Goal: Information Seeking & Learning: Check status

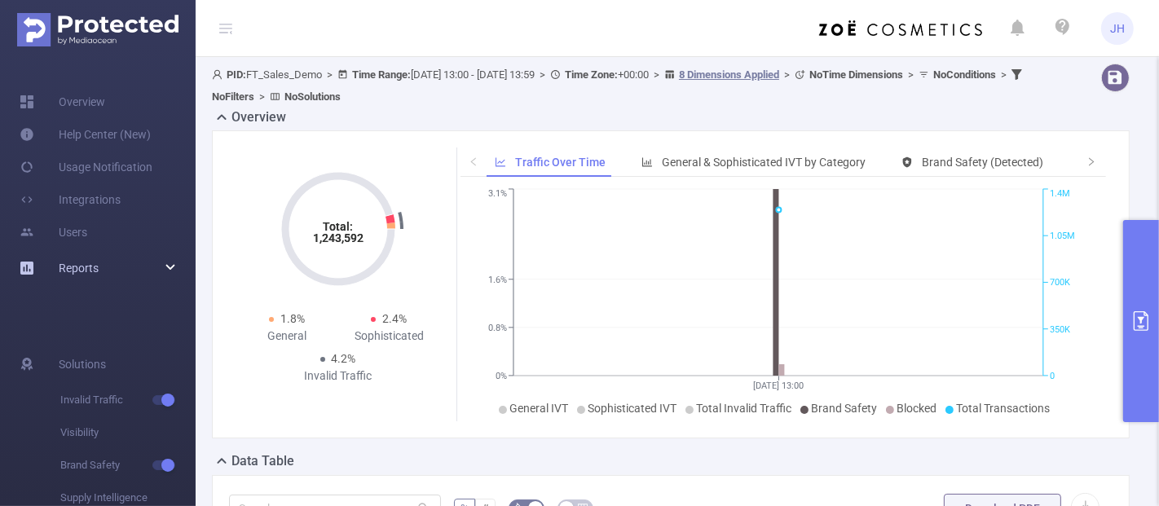
click at [163, 269] on div "Reports" at bounding box center [98, 268] width 196 height 33
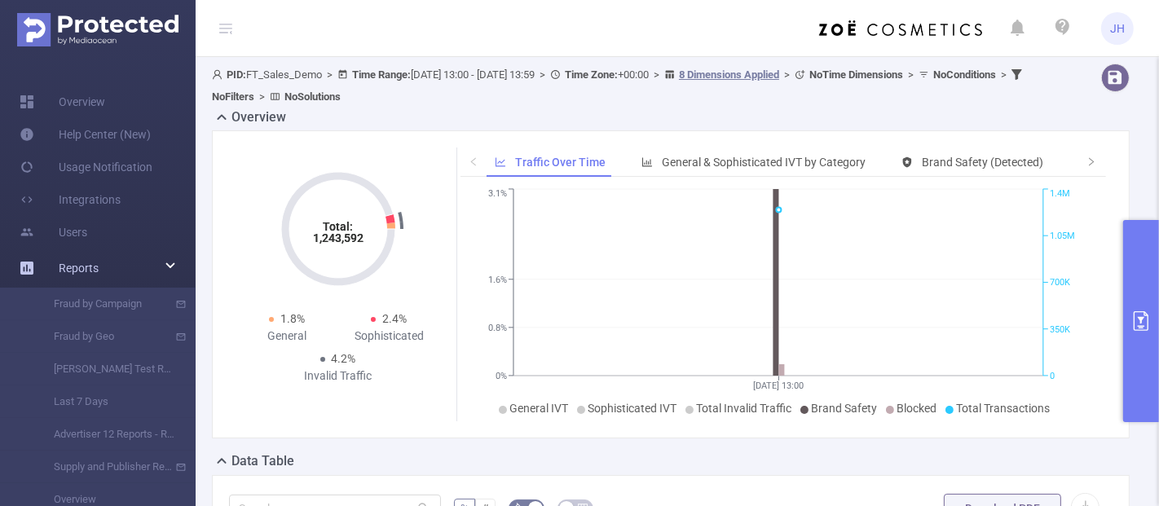
click at [156, 262] on div "Reports" at bounding box center [98, 268] width 196 height 33
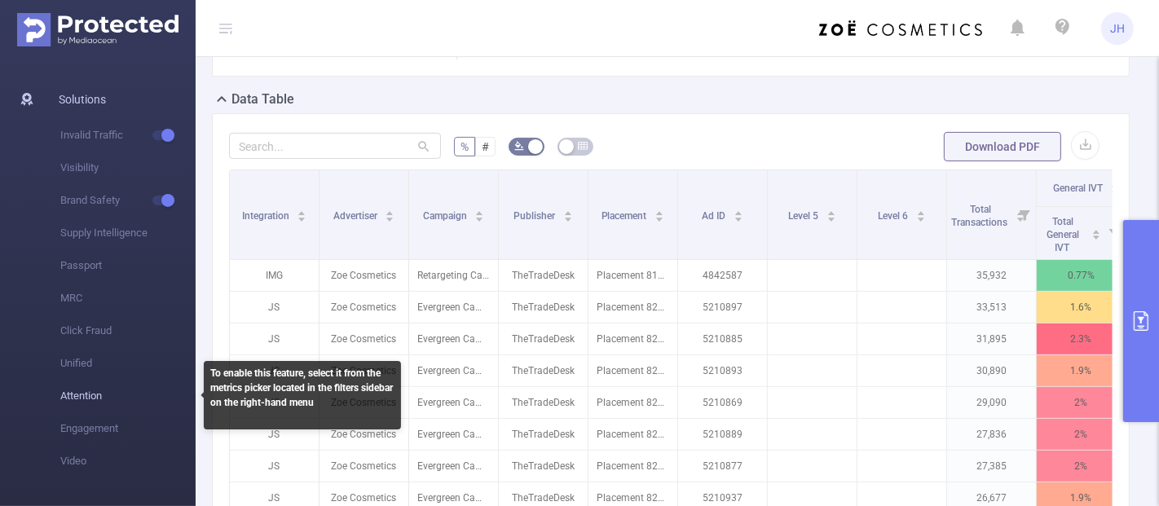
click at [96, 394] on span "Attention" at bounding box center [127, 396] width 135 height 33
click at [90, 385] on span "Attention" at bounding box center [127, 396] width 135 height 33
click at [86, 392] on span "Attention" at bounding box center [127, 396] width 135 height 33
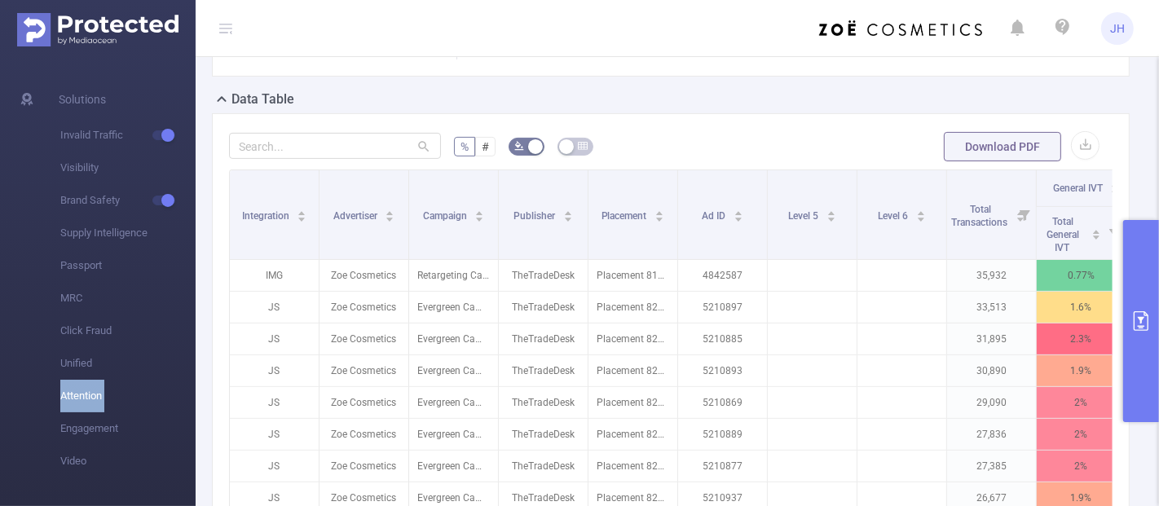
drag, startPoint x: 1142, startPoint y: 299, endPoint x: 1133, endPoint y: 305, distance: 10.6
click at [1143, 302] on button "primary" at bounding box center [1141, 321] width 36 height 202
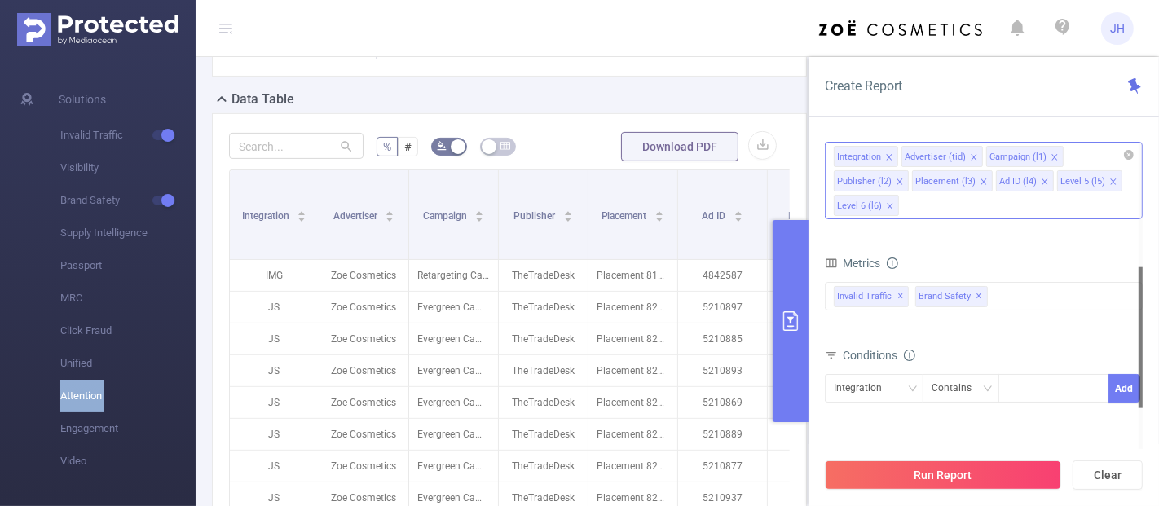
click at [965, 199] on div "Integration Advertiser (tid) Campaign (l1) Publisher (l2) Placement (l3) Ad ID …" at bounding box center [984, 180] width 318 height 77
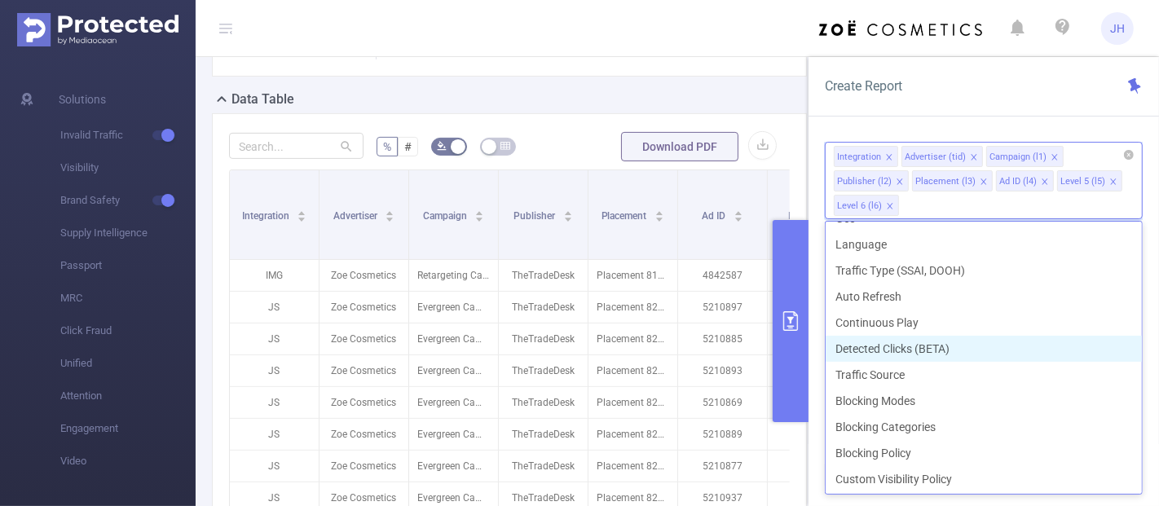
scroll to position [420, 0]
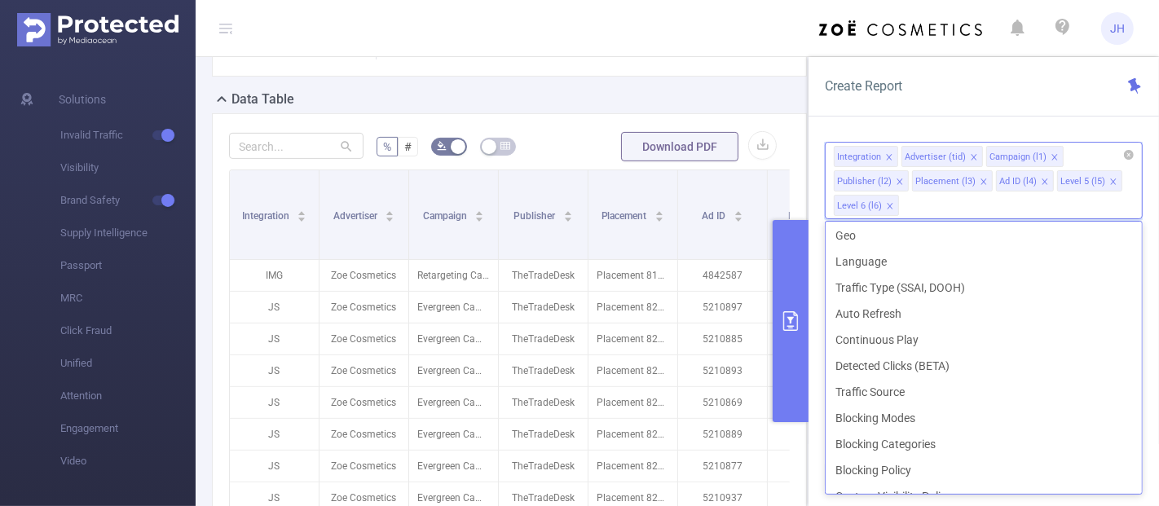
click at [961, 210] on div "Integration Advertiser (tid) Campaign (l1) Publisher (l2) Placement (l3) Ad ID …" at bounding box center [984, 180] width 318 height 77
click at [816, 175] on div "PID 1000008 - FT_Sales_Demo 1000008 - FT_Sales_Demo Time Range [DATE] 13:00 _ […" at bounding box center [983, 330] width 350 height 408
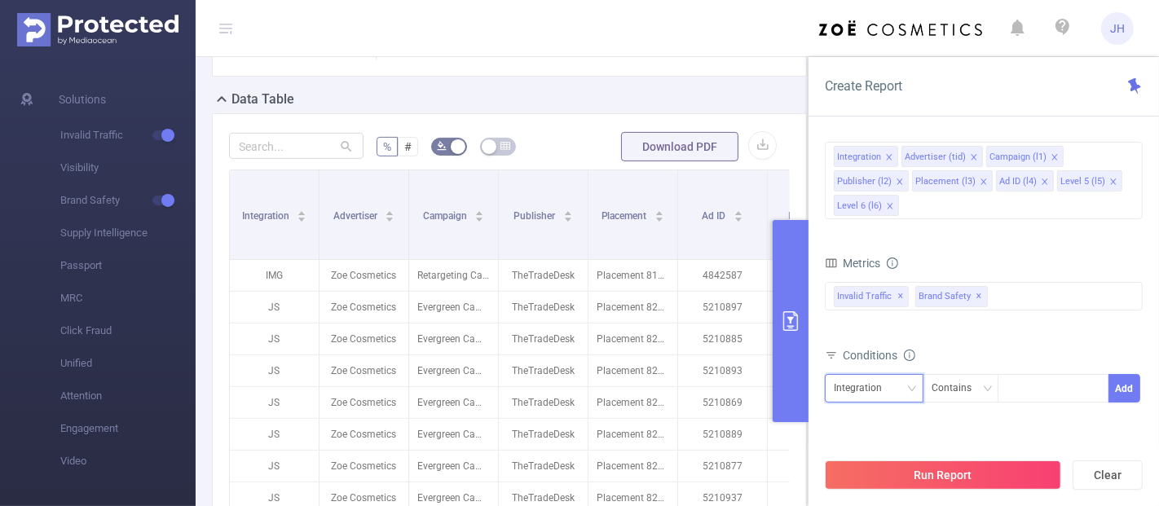
click at [910, 389] on icon "icon: down" at bounding box center [912, 389] width 10 height 10
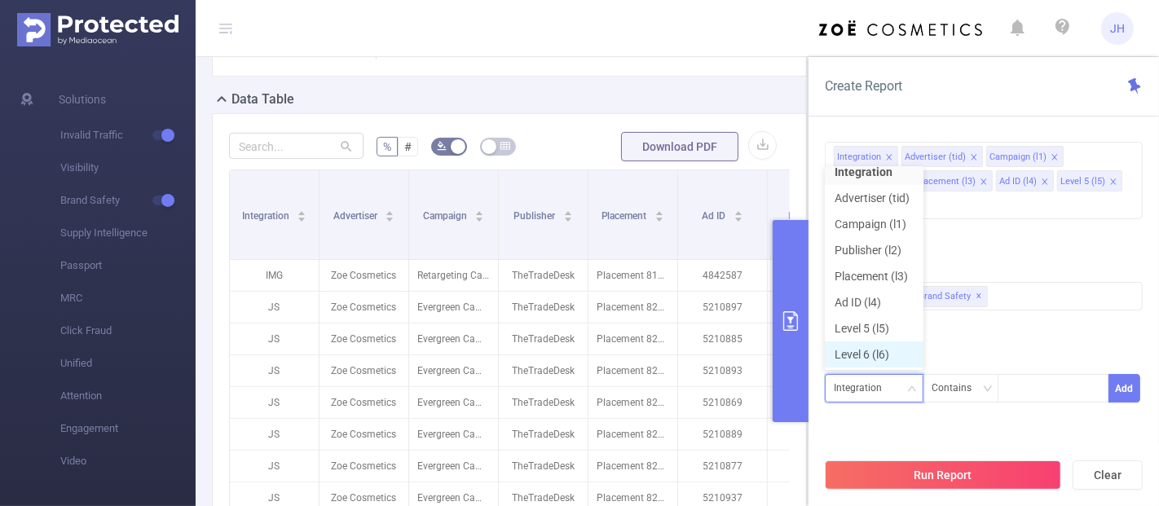
scroll to position [11, 0]
click at [1014, 392] on div at bounding box center [1053, 388] width 94 height 27
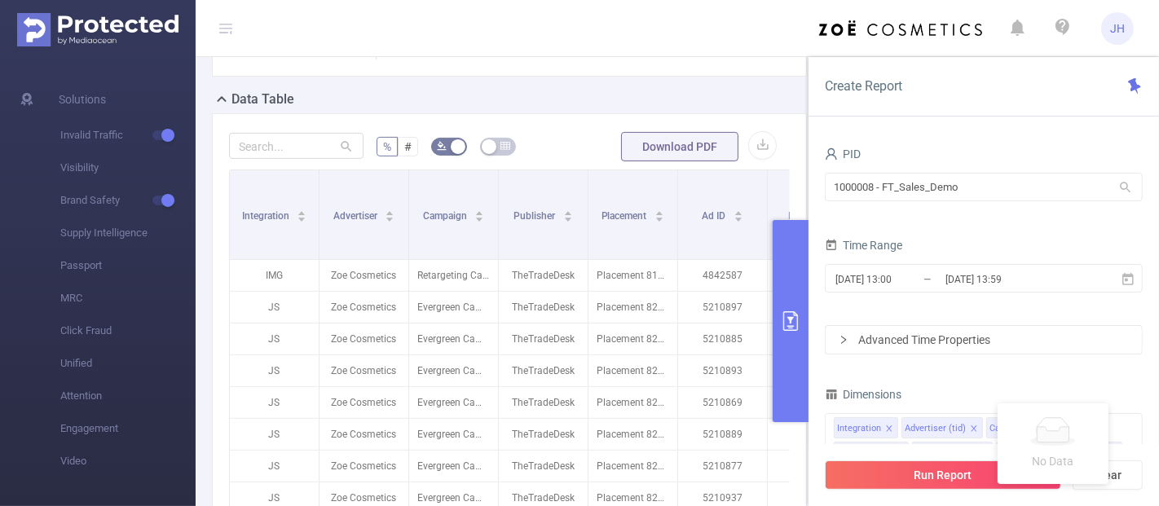
click at [902, 332] on div "Advanced Time Properties" at bounding box center [983, 340] width 316 height 28
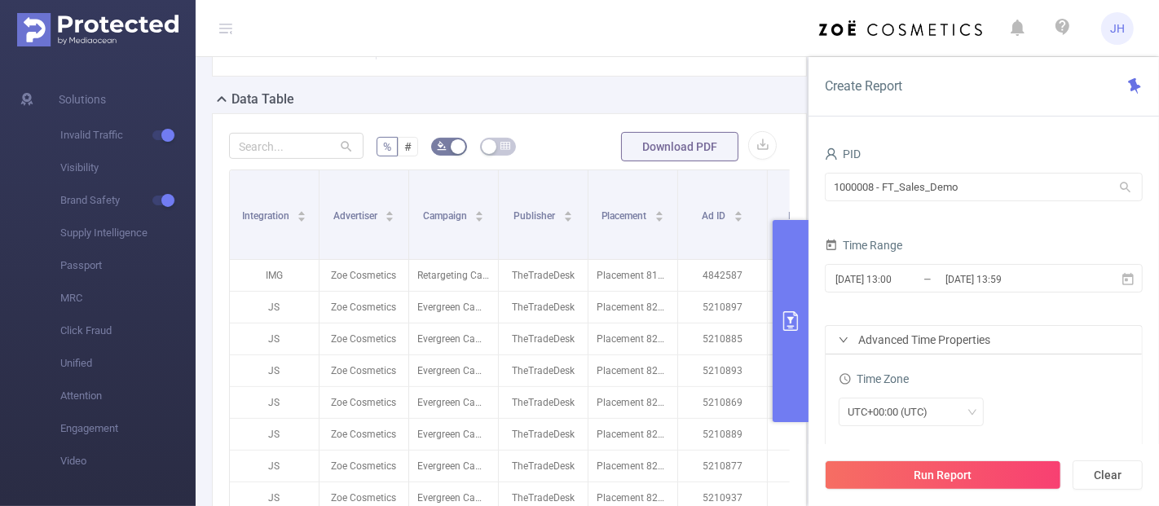
click at [902, 332] on div "Advanced Time Properties" at bounding box center [983, 340] width 316 height 28
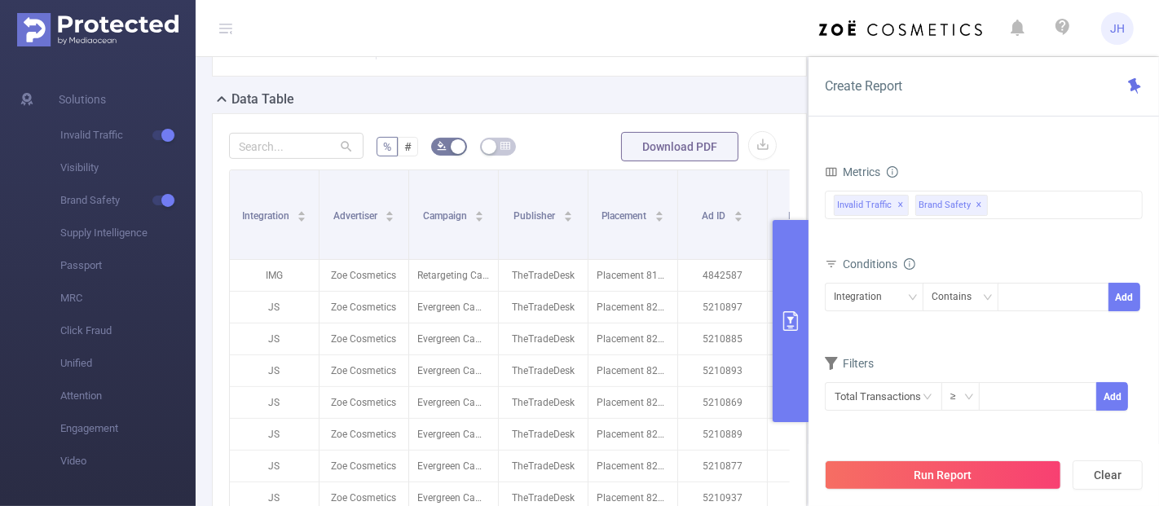
click at [496, 156] on button "button" at bounding box center [498, 147] width 36 height 18
click at [497, 156] on button "button" at bounding box center [498, 147] width 36 height 18
click at [784, 303] on button "primary" at bounding box center [790, 321] width 36 height 202
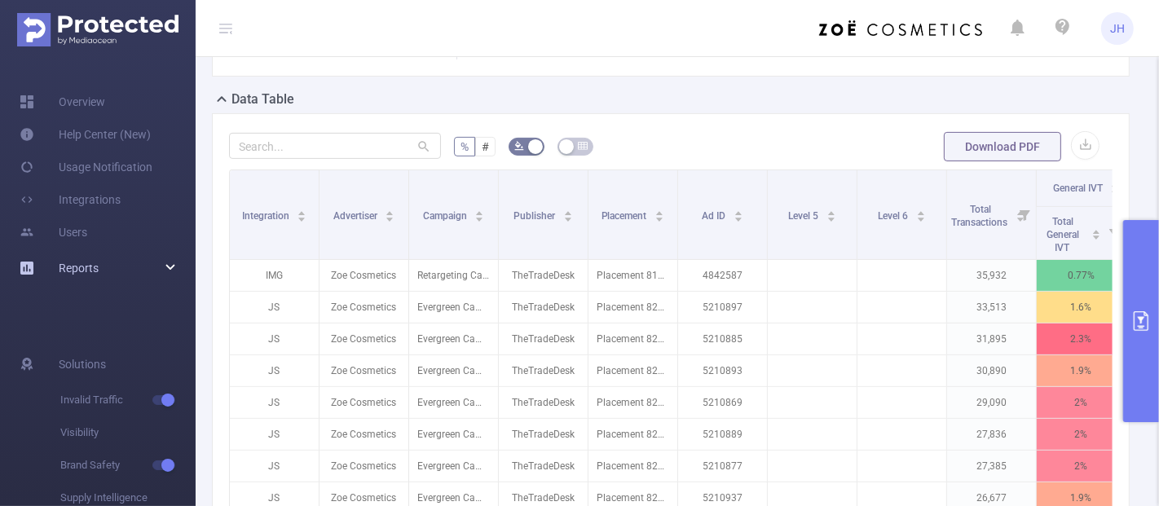
click at [120, 264] on div "Reports" at bounding box center [98, 268] width 196 height 33
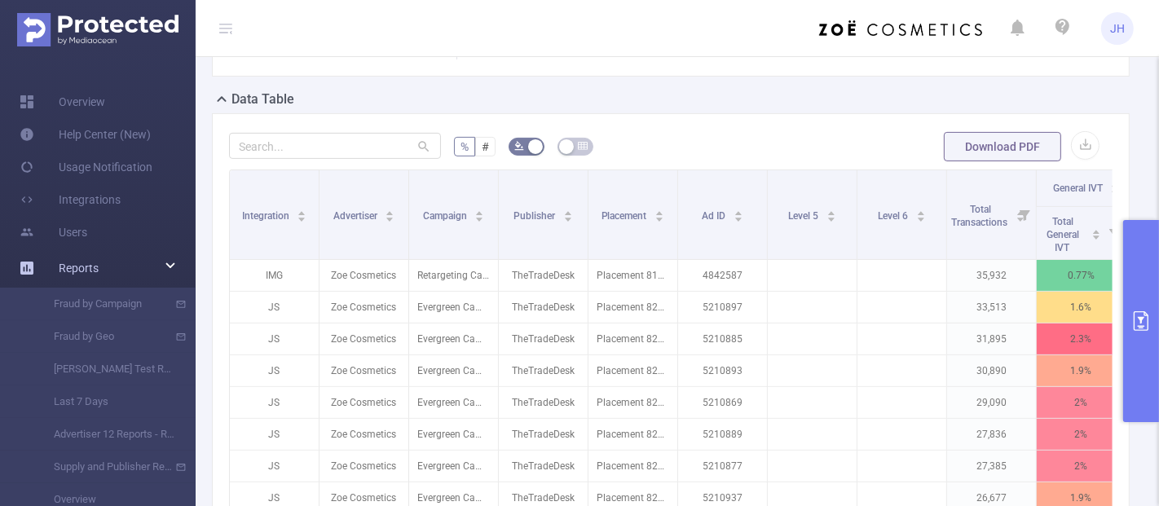
click at [165, 266] on div "Reports" at bounding box center [98, 268] width 196 height 33
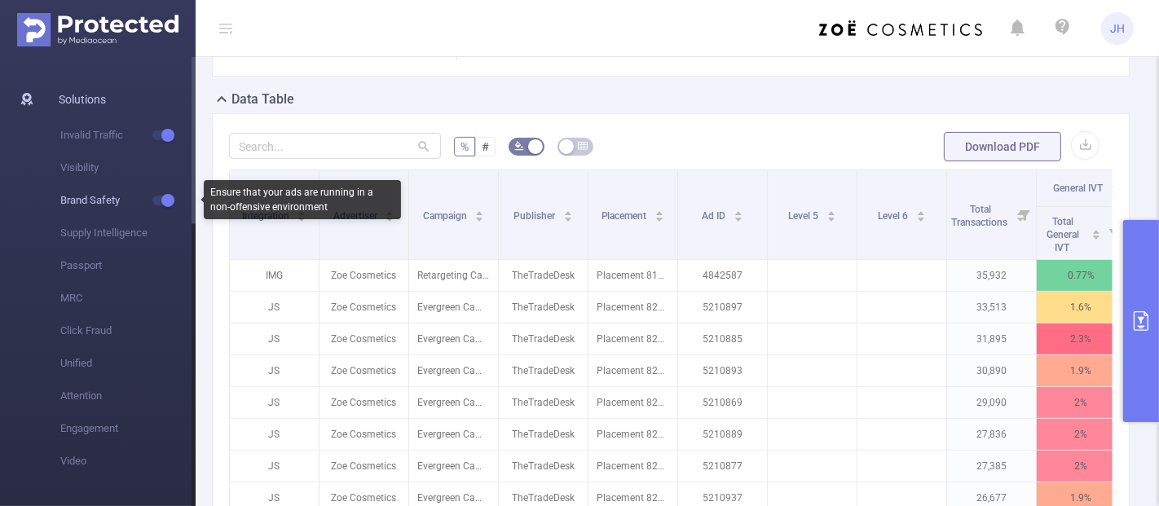
click at [97, 208] on span "Brand Safety" at bounding box center [127, 200] width 135 height 33
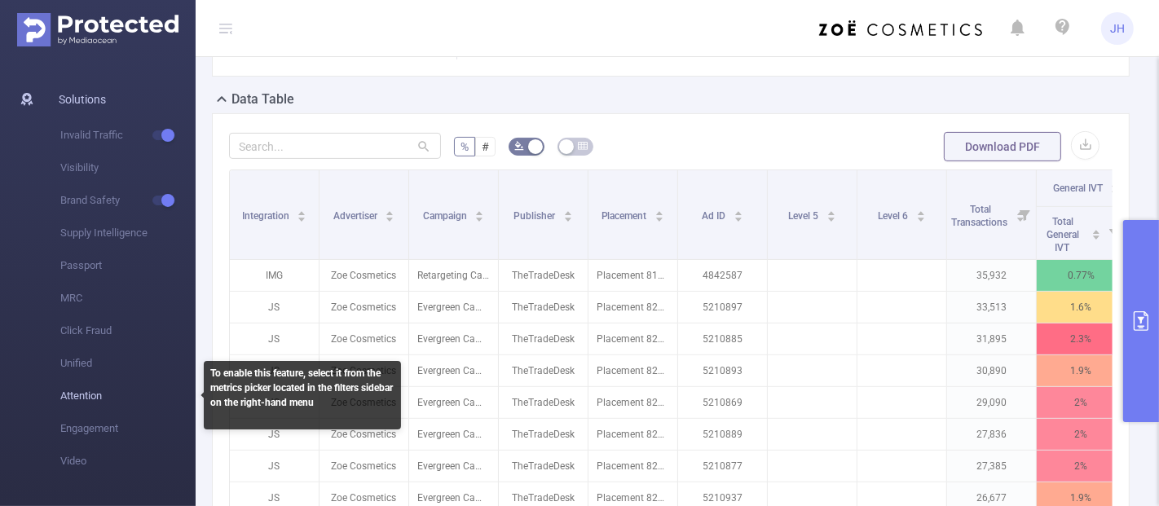
click at [89, 387] on span "Attention" at bounding box center [127, 396] width 135 height 33
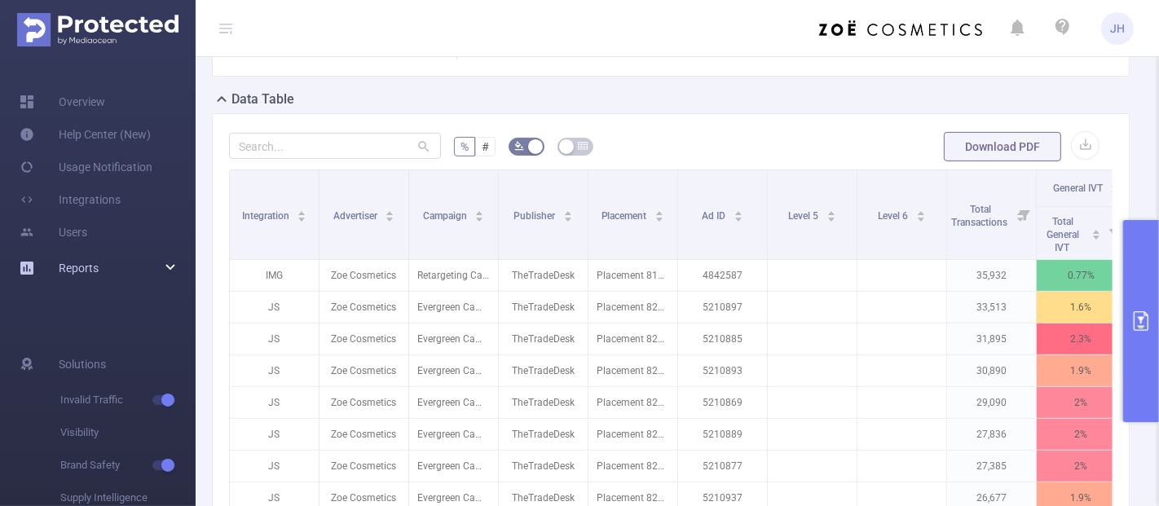
click at [112, 269] on div "Reports" at bounding box center [98, 268] width 196 height 33
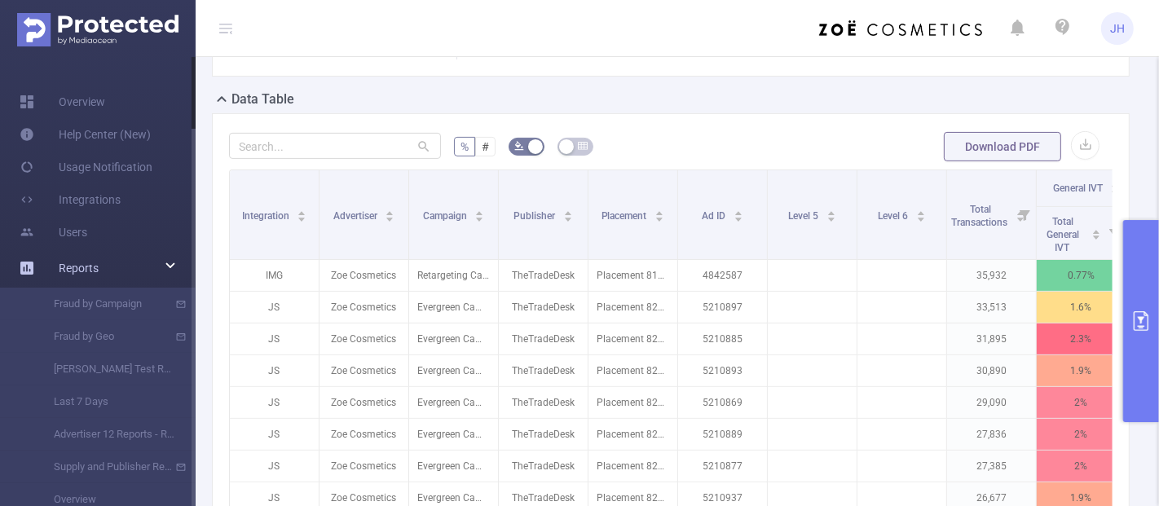
click at [99, 262] on div "Reports" at bounding box center [98, 268] width 196 height 33
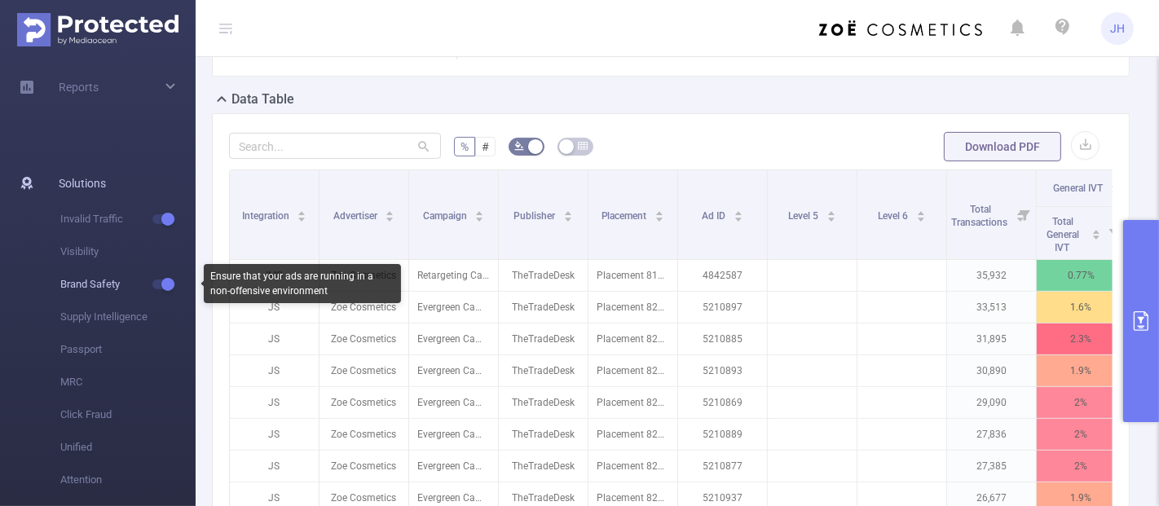
click at [88, 283] on span "Brand Safety" at bounding box center [127, 284] width 135 height 33
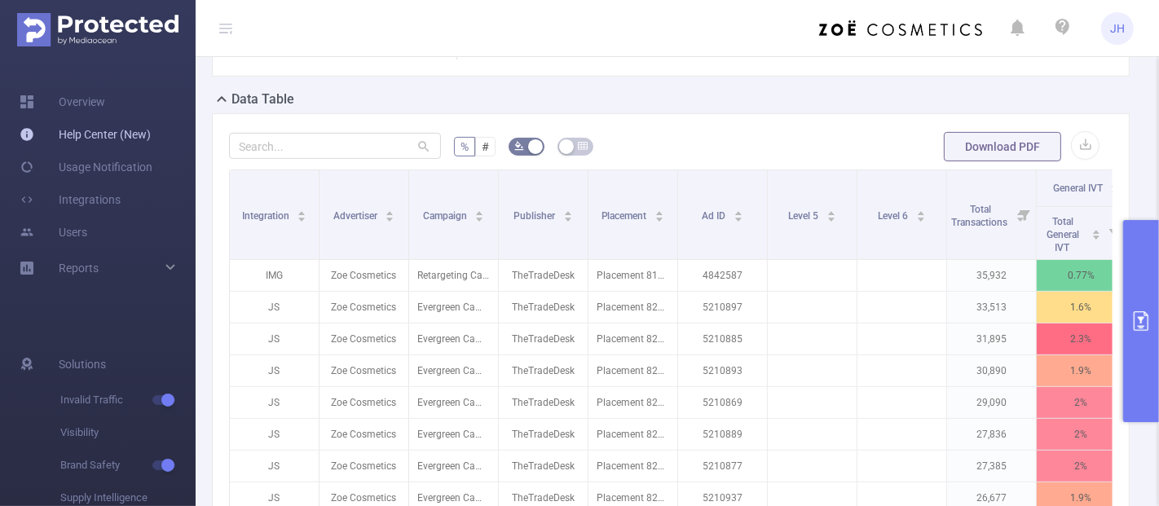
click at [114, 136] on link "Help Center (New)" at bounding box center [85, 134] width 131 height 33
click at [95, 196] on link "Integrations" at bounding box center [70, 199] width 101 height 33
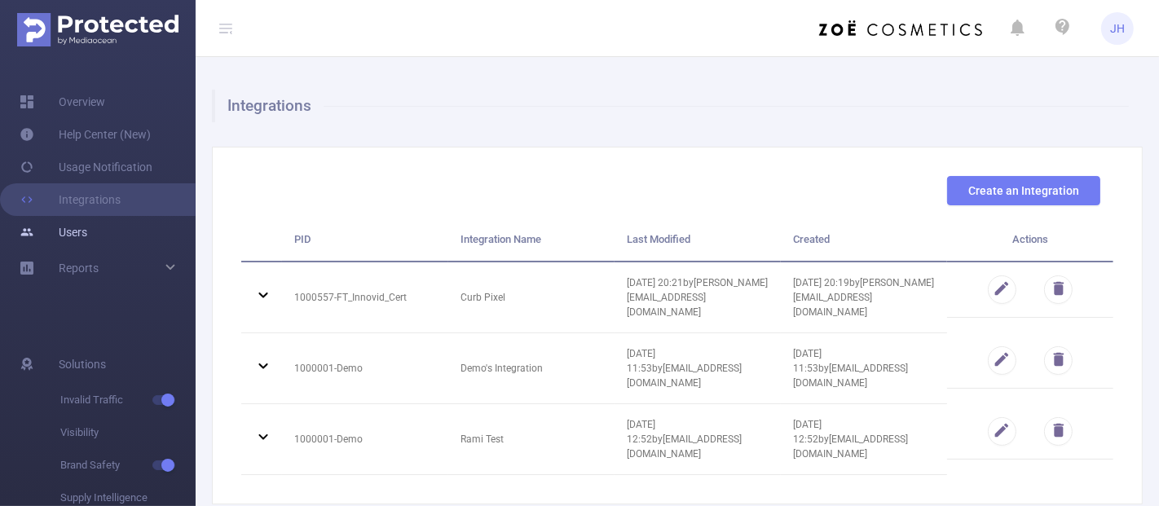
click at [87, 227] on link "Users" at bounding box center [54, 232] width 68 height 33
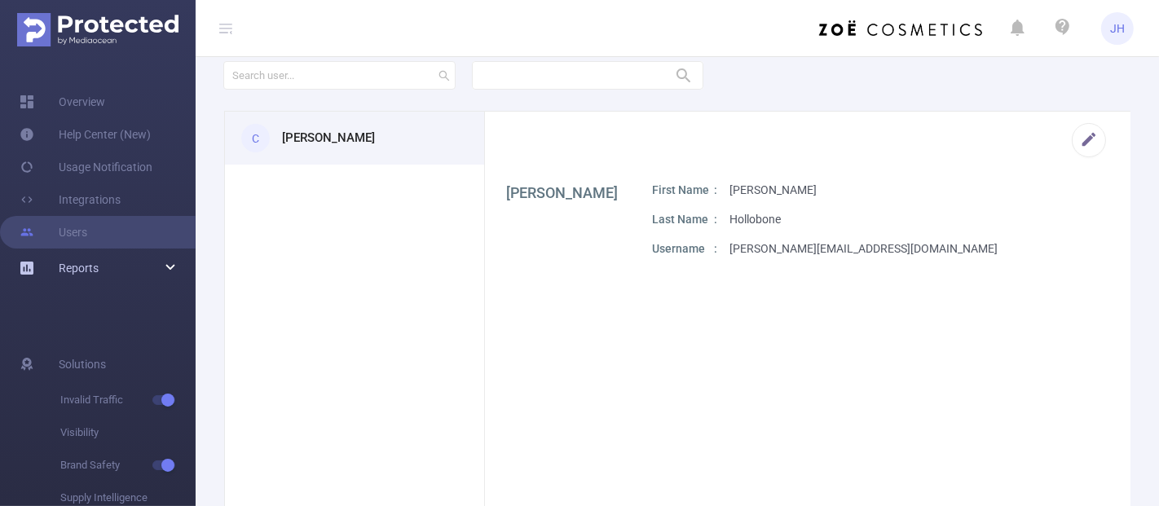
click at [90, 269] on span "Reports" at bounding box center [79, 268] width 40 height 13
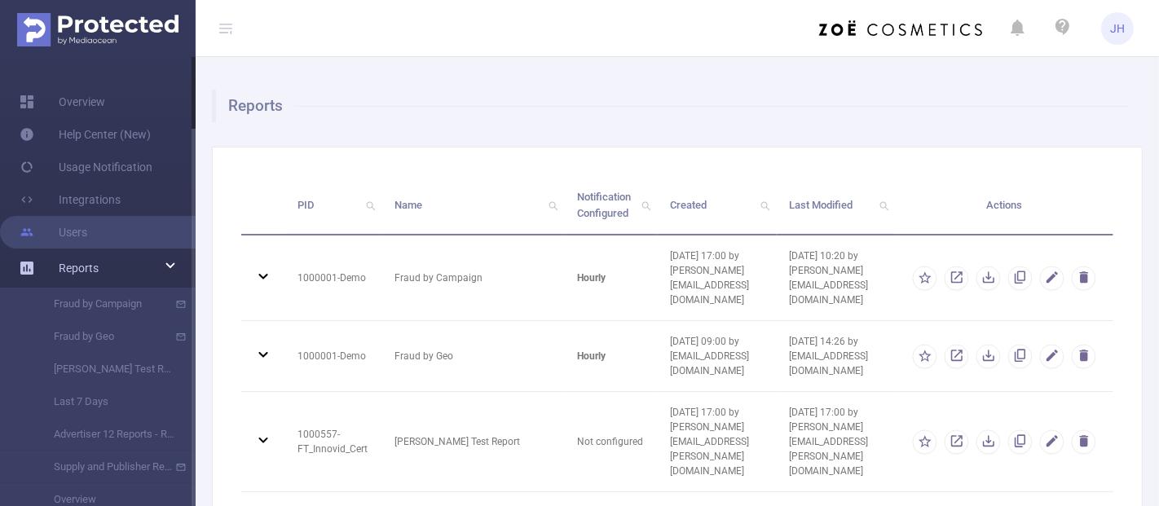
click at [108, 272] on div "Reports" at bounding box center [98, 268] width 196 height 33
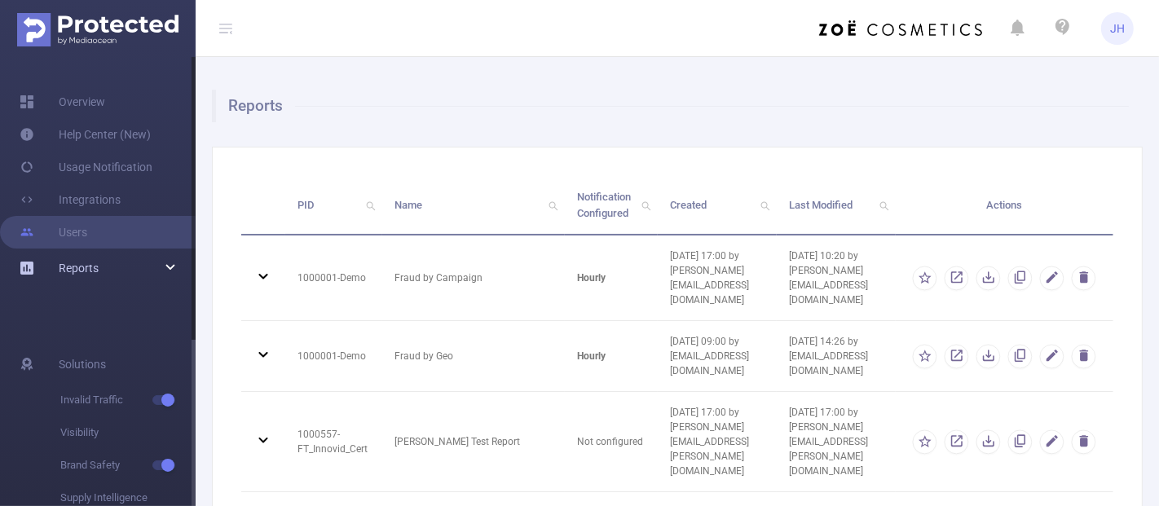
click at [108, 266] on div "Reports" at bounding box center [98, 268] width 196 height 33
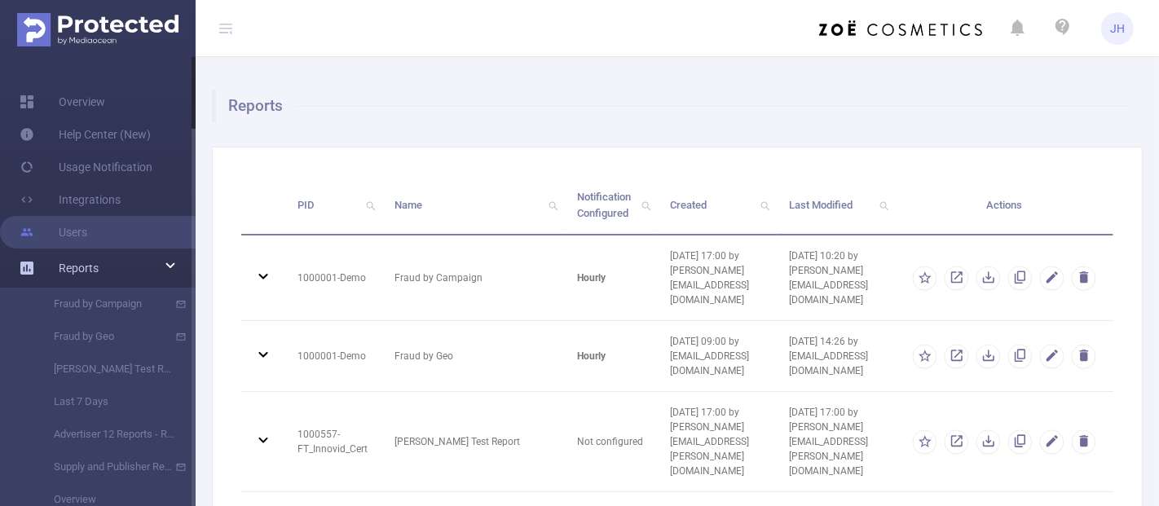
click at [118, 273] on div "Reports" at bounding box center [98, 268] width 196 height 33
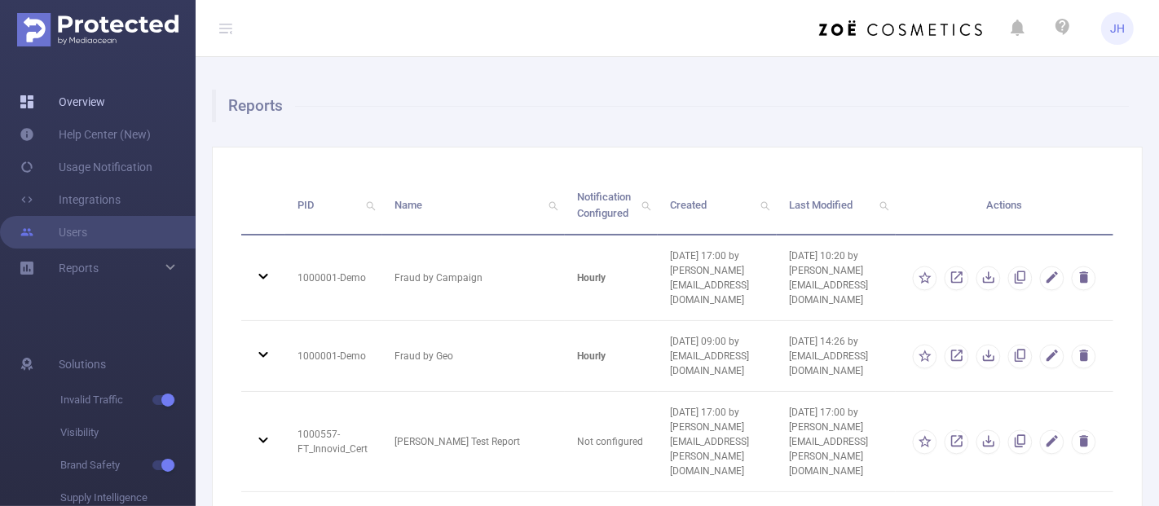
click at [105, 115] on link "Overview" at bounding box center [63, 102] width 86 height 33
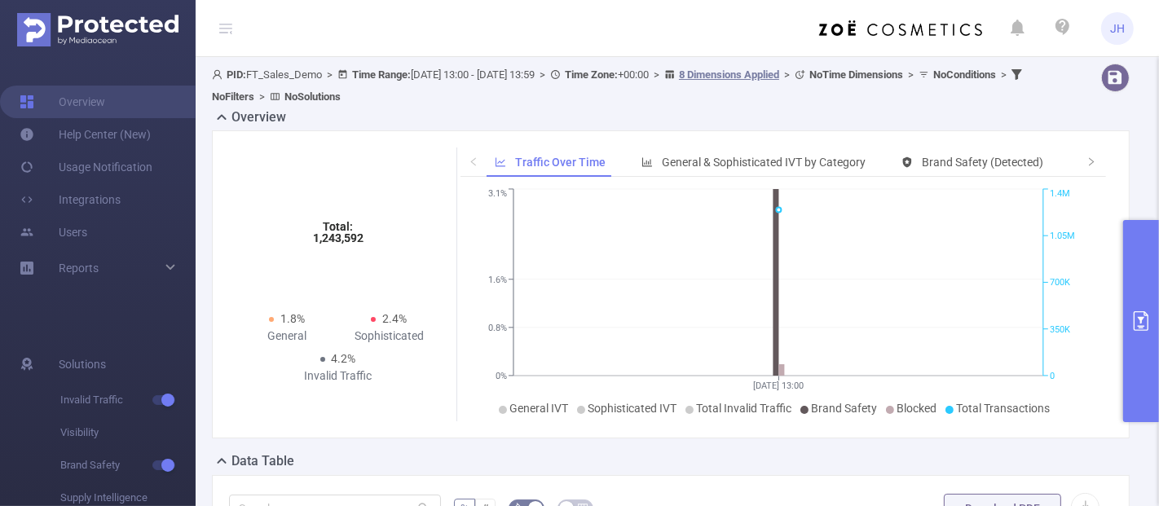
click at [1138, 323] on icon "primary" at bounding box center [1141, 321] width 20 height 20
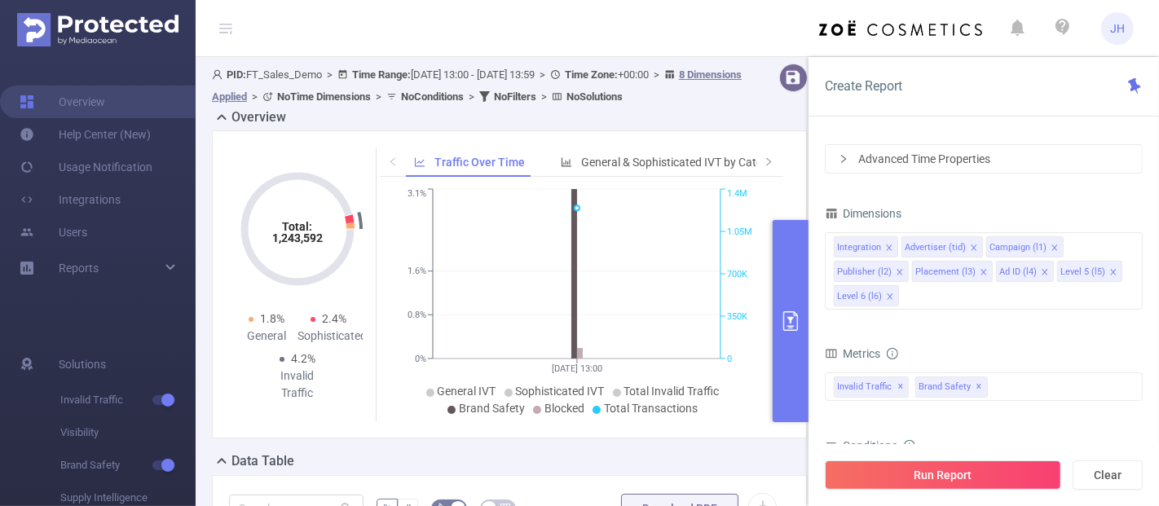
click at [856, 155] on div "Advanced Time Properties" at bounding box center [983, 159] width 316 height 28
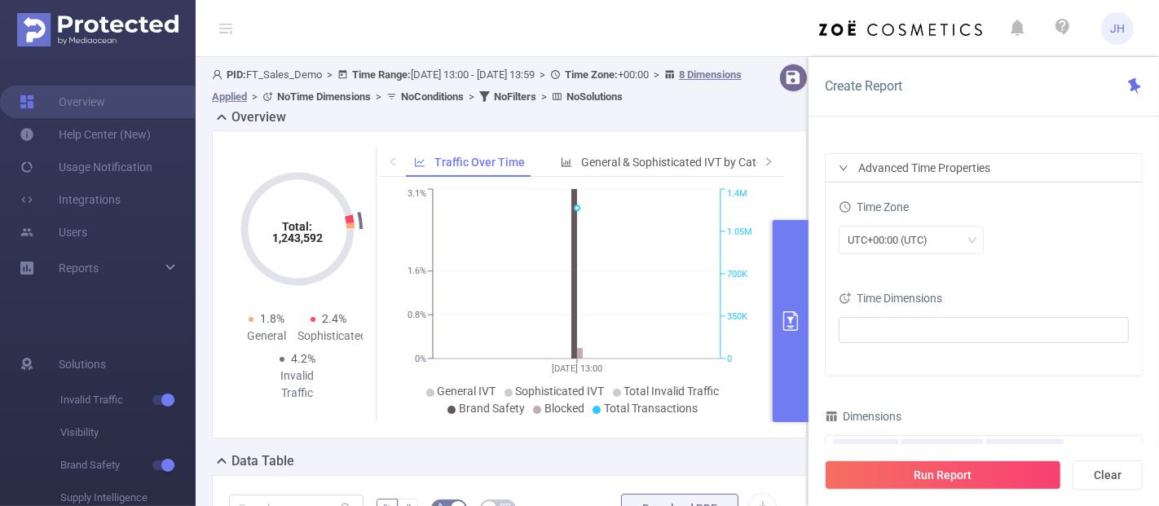
click at [855, 156] on div "Advanced Time Properties" at bounding box center [983, 168] width 316 height 28
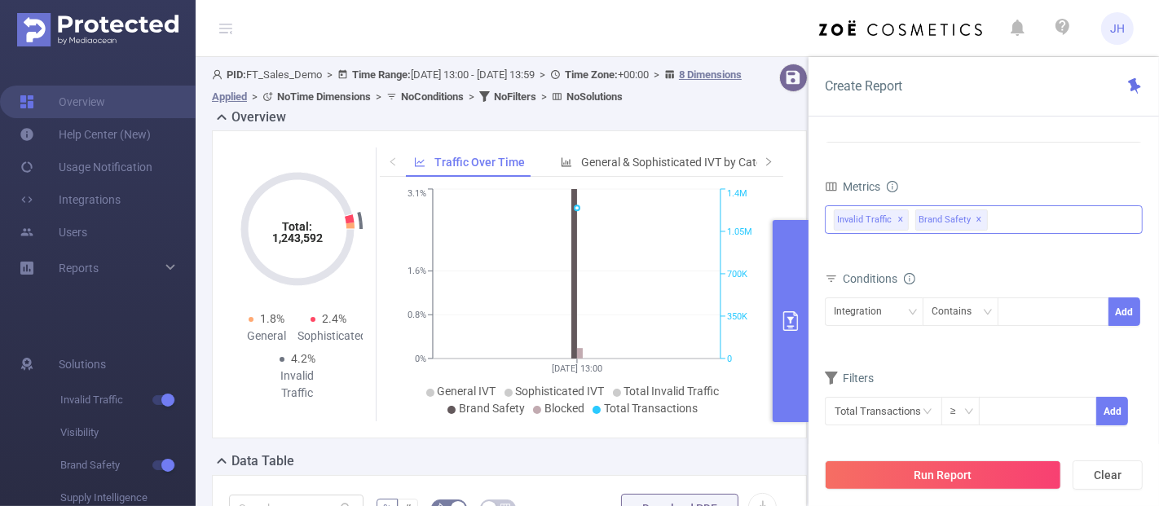
click at [1008, 217] on div "Invalid Traffic ✕ Brand Safety ✕" at bounding box center [984, 219] width 318 height 29
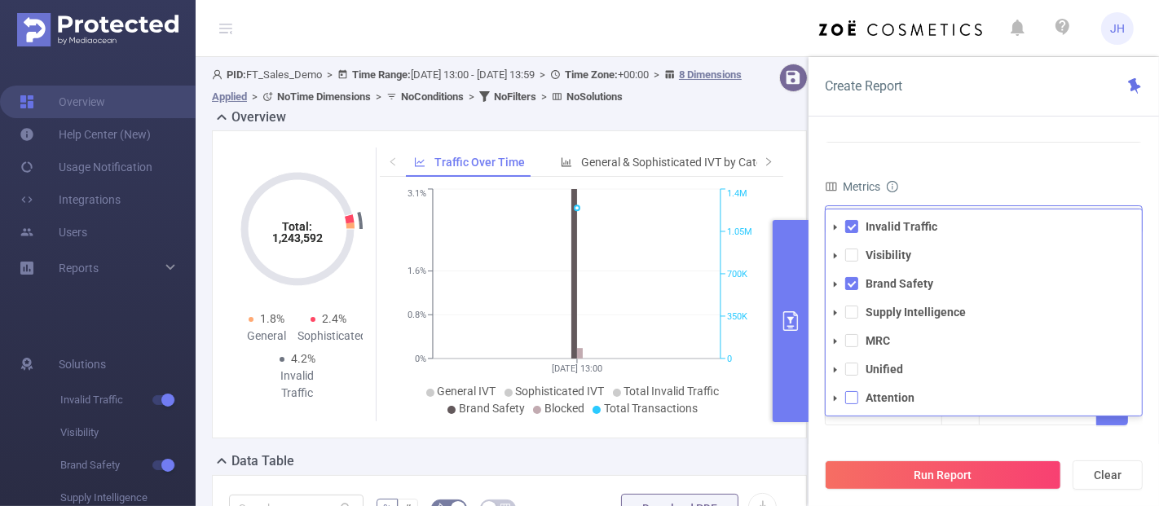
click at [845, 392] on span at bounding box center [851, 397] width 13 height 13
click at [943, 180] on div "Metrics" at bounding box center [984, 188] width 318 height 27
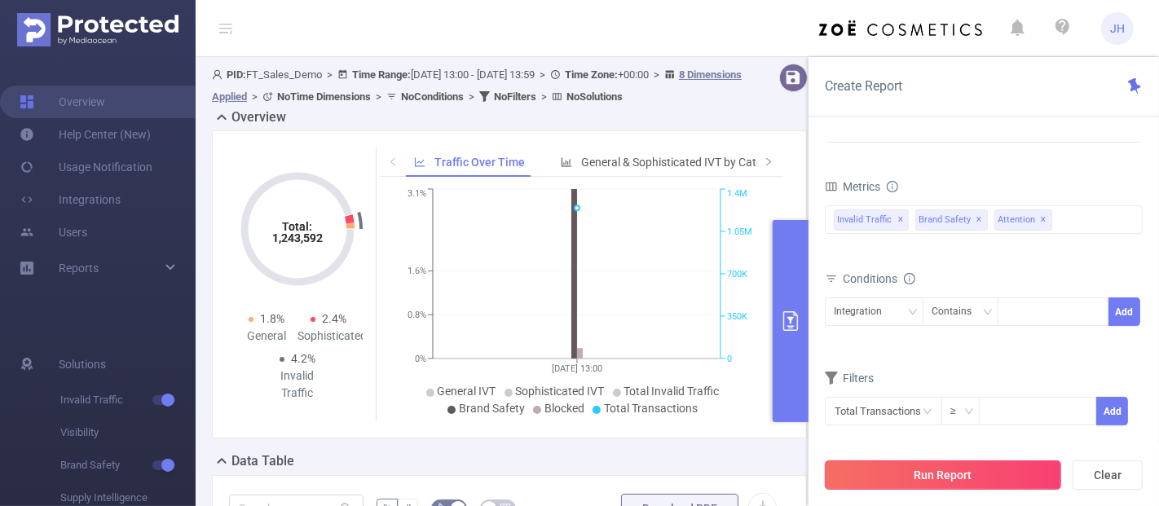
click at [924, 486] on button "Run Report" at bounding box center [943, 474] width 236 height 29
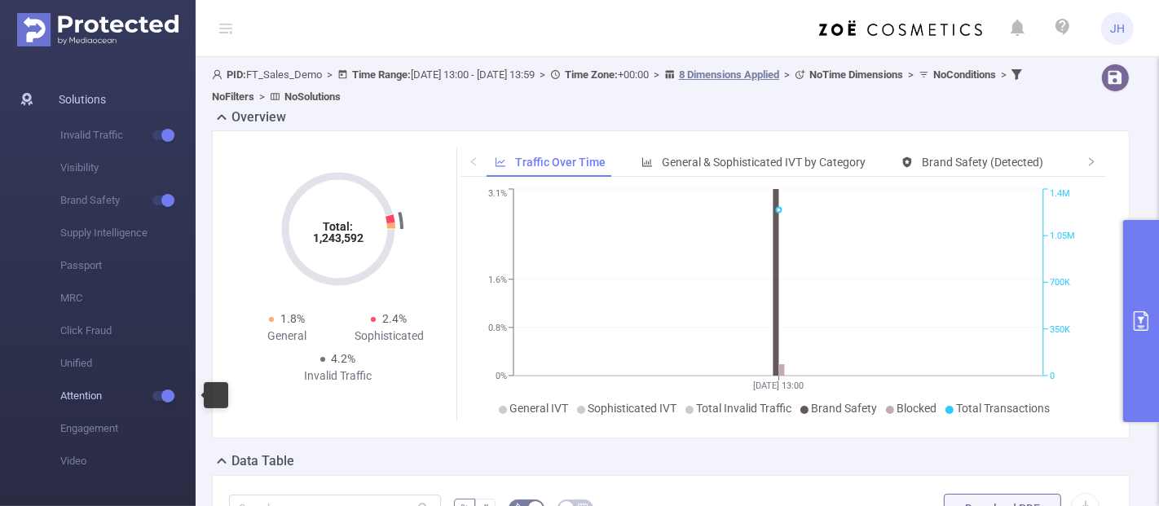
click at [96, 403] on span "Attention" at bounding box center [127, 396] width 135 height 33
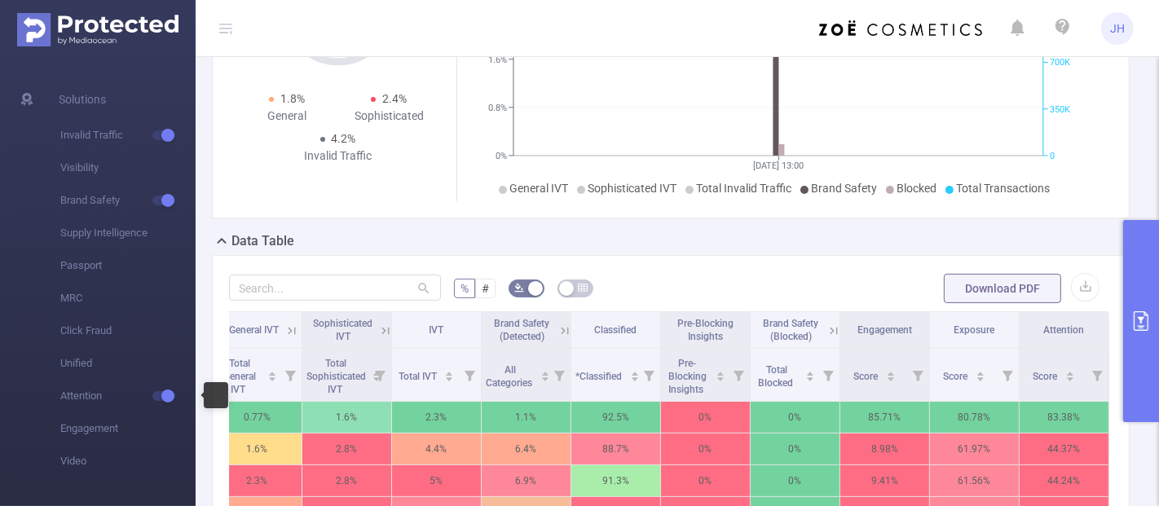
scroll to position [271, 0]
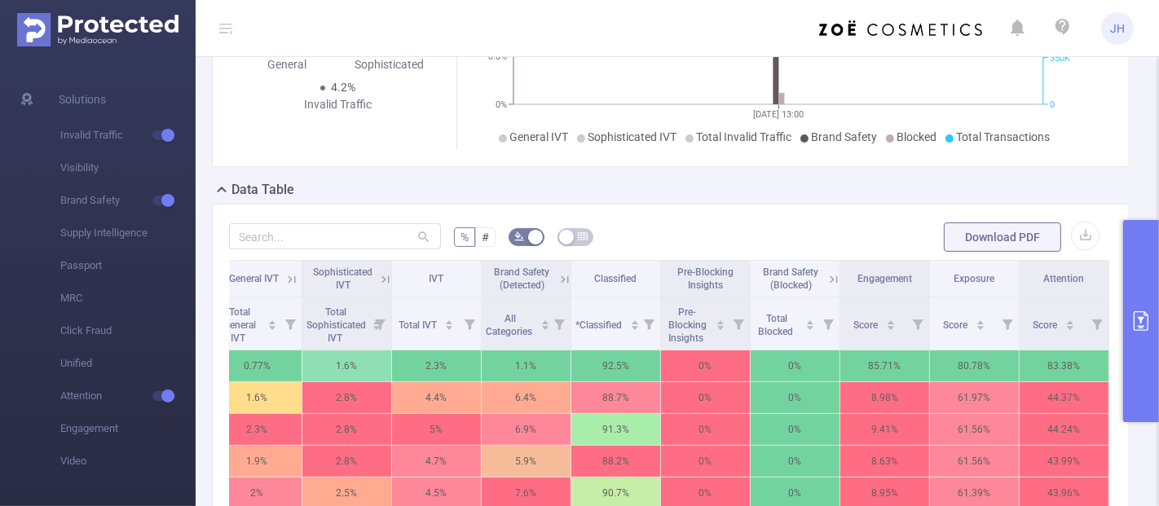
click at [1049, 284] on th "Attention" at bounding box center [1064, 279] width 90 height 37
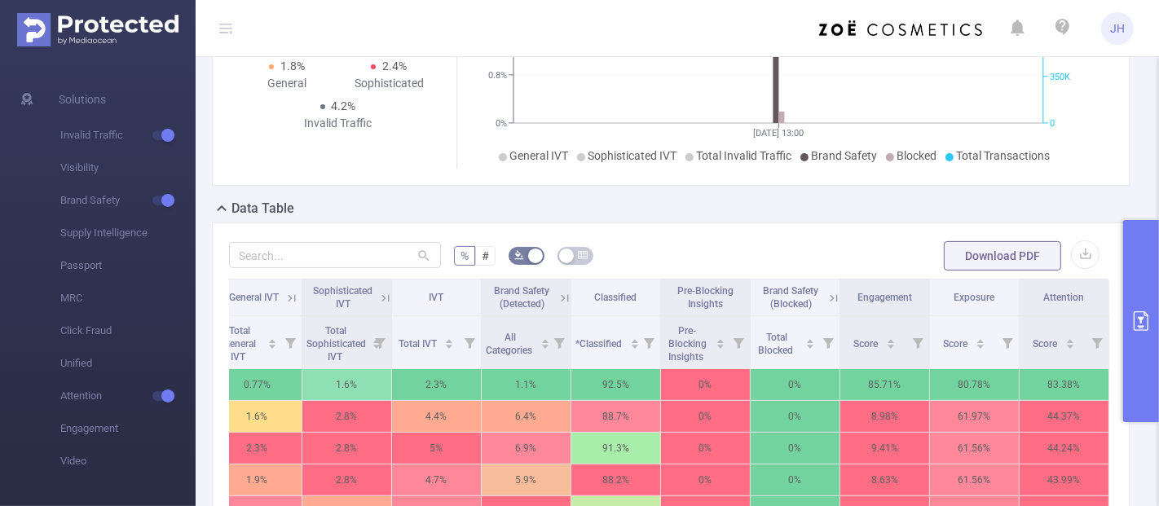
scroll to position [0, 0]
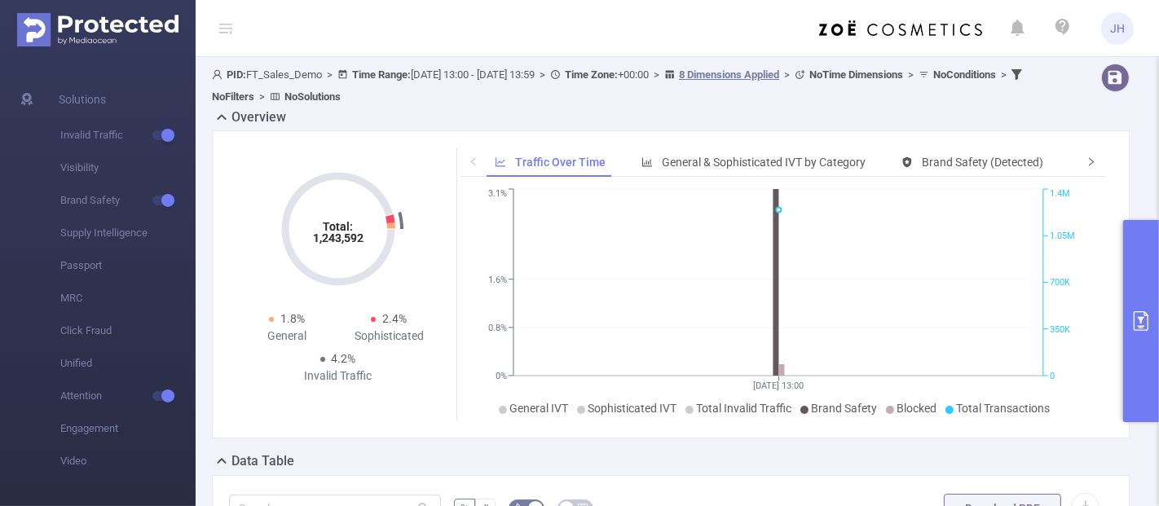
click at [1086, 159] on icon "icon: right" at bounding box center [1091, 161] width 10 height 10
click at [838, 165] on span "Brand Safety (Blocked)" at bounding box center [866, 162] width 117 height 13
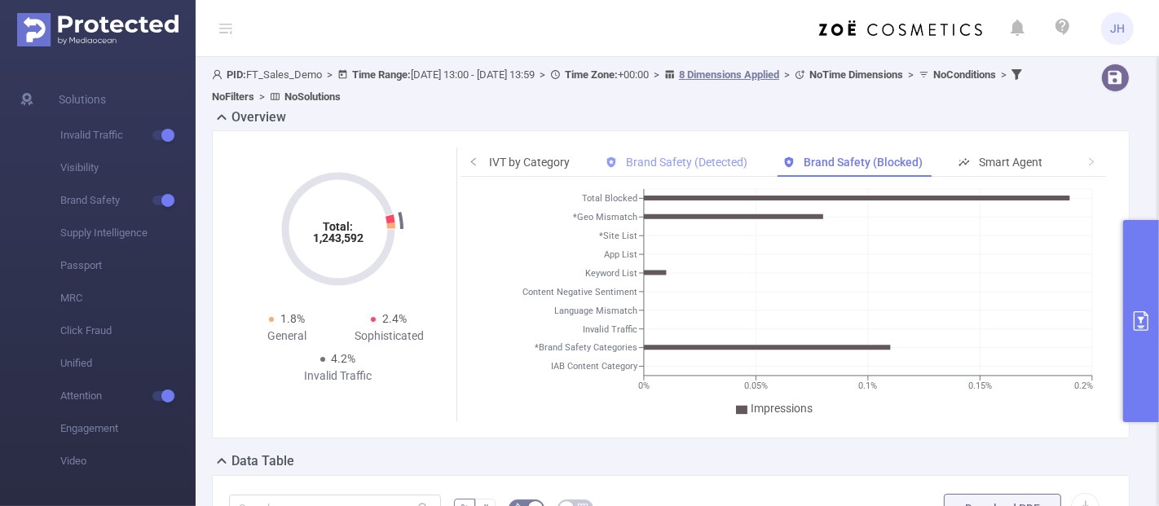
click at [680, 163] on span "Brand Safety (Detected)" at bounding box center [686, 162] width 121 height 13
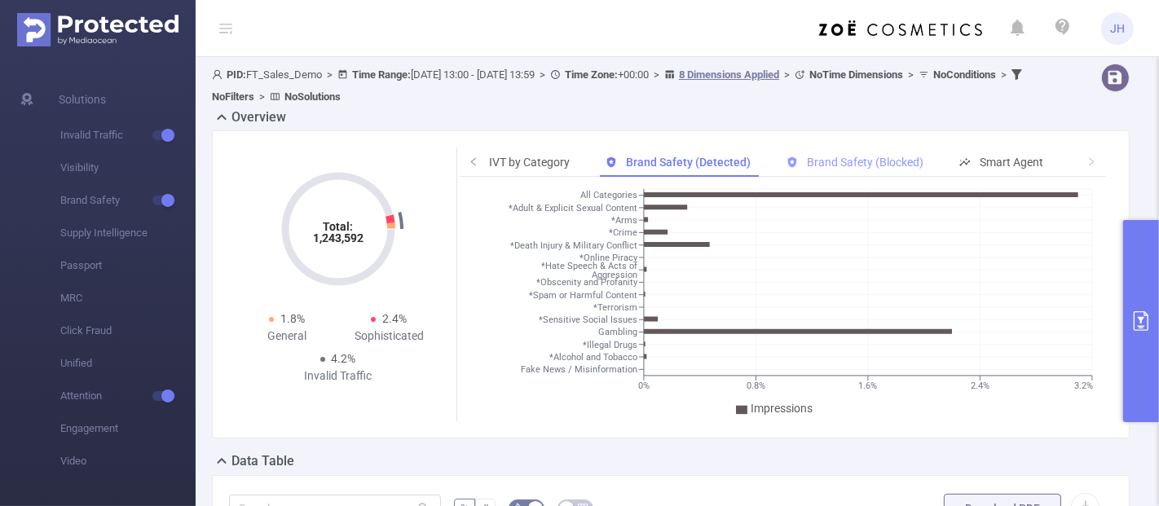
click at [851, 162] on span "Brand Safety (Blocked)" at bounding box center [865, 162] width 117 height 13
